Goal: Task Accomplishment & Management: Understand process/instructions

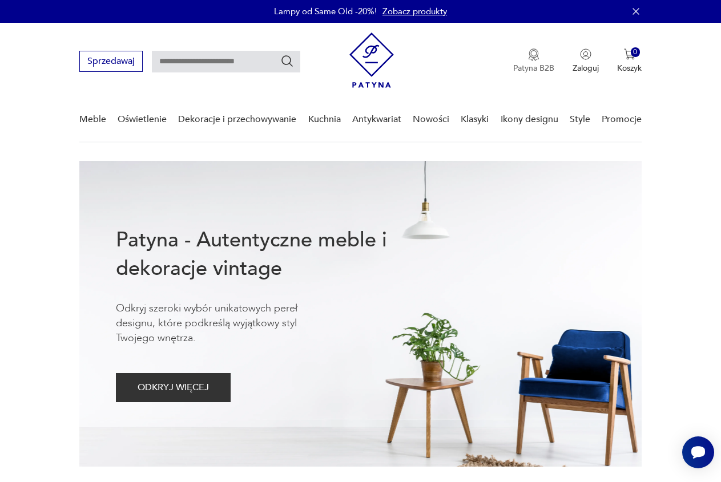
click at [529, 59] on img "button" at bounding box center [533, 54] width 11 height 13
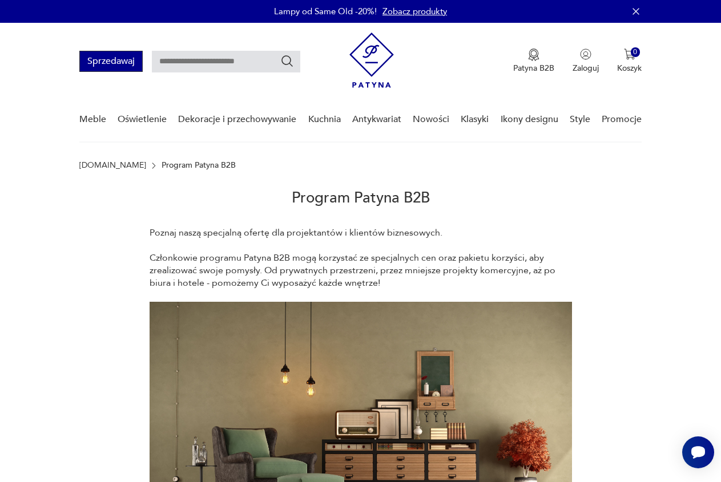
click at [114, 63] on button "Sprzedawaj" at bounding box center [110, 61] width 63 height 21
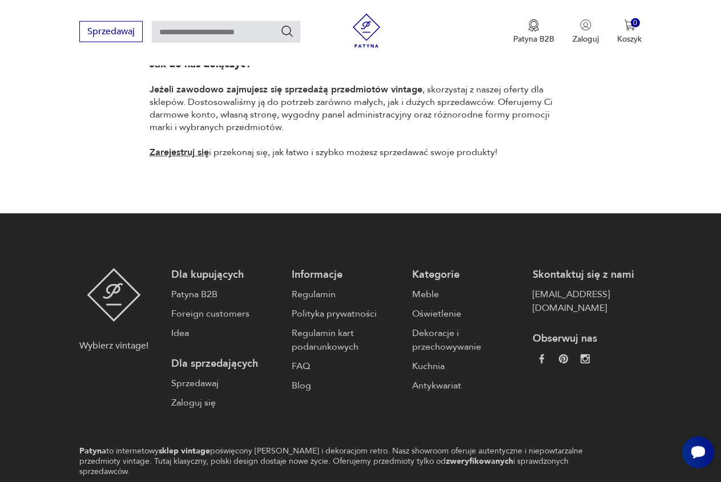
scroll to position [989, 0]
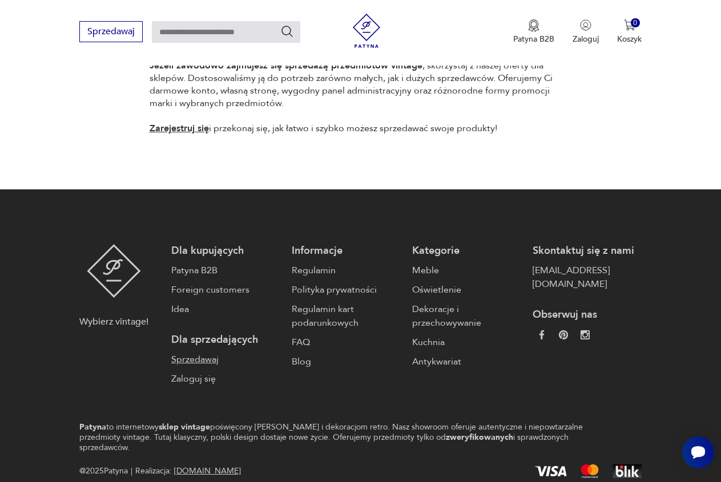
click at [204, 353] on link "Sprzedawaj" at bounding box center [225, 360] width 109 height 14
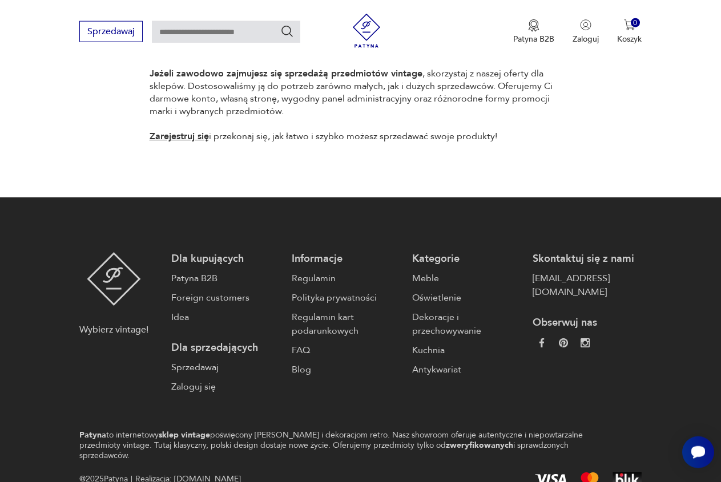
scroll to position [989, 0]
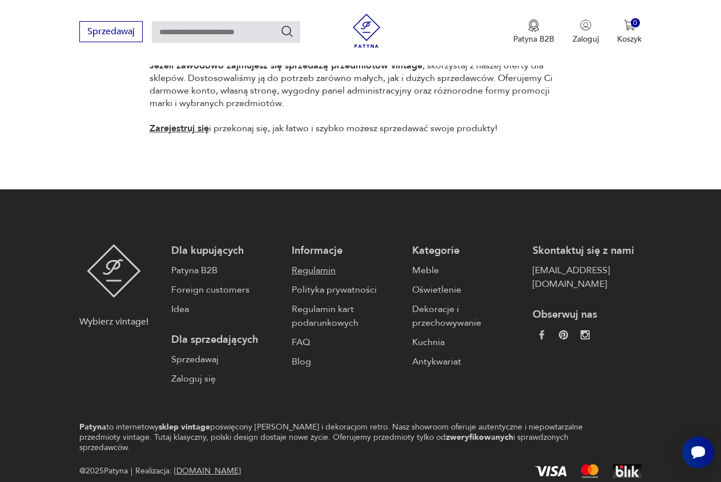
click at [313, 264] on link "Regulamin" at bounding box center [346, 271] width 109 height 14
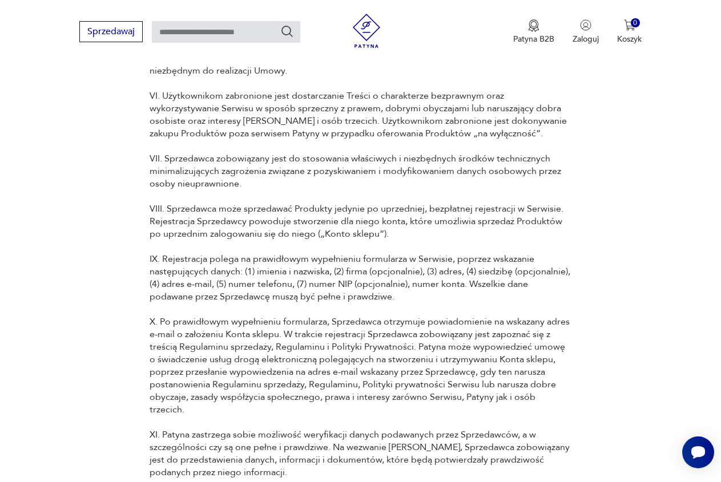
scroll to position [6344, 0]
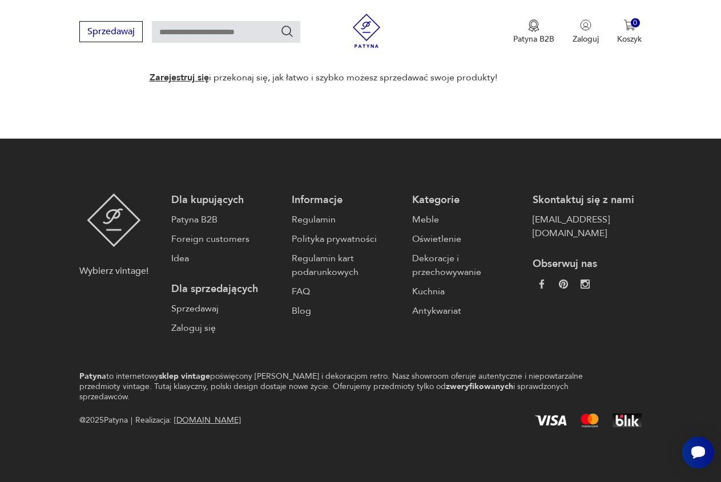
scroll to position [1017, 0]
